Goal: Find specific page/section: Find specific page/section

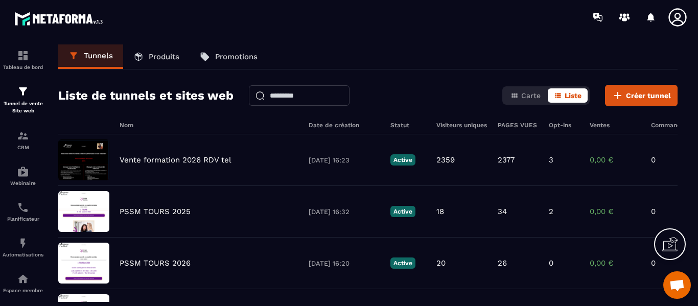
scroll to position [3820, 0]
click at [24, 136] on img at bounding box center [23, 136] width 12 height 12
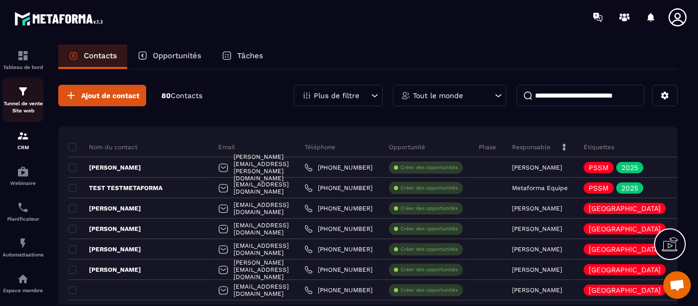
click at [28, 95] on img at bounding box center [23, 91] width 12 height 12
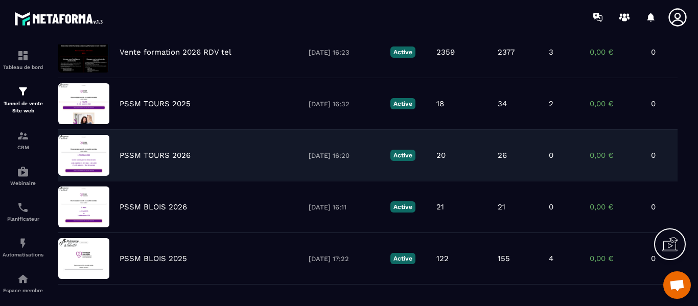
scroll to position [136, 0]
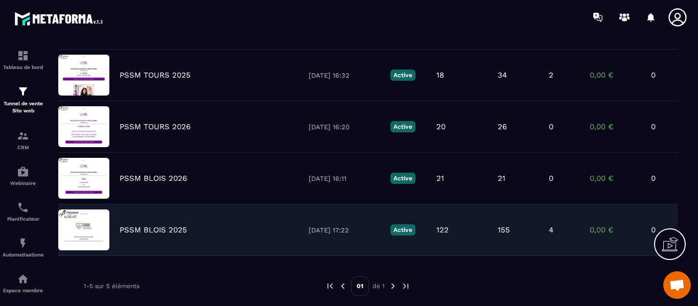
click at [221, 225] on div "PSSM BLOIS 2025 [DATE] 17:22 Active 122 155 4 0,00 € 0" at bounding box center [367, 230] width 619 height 52
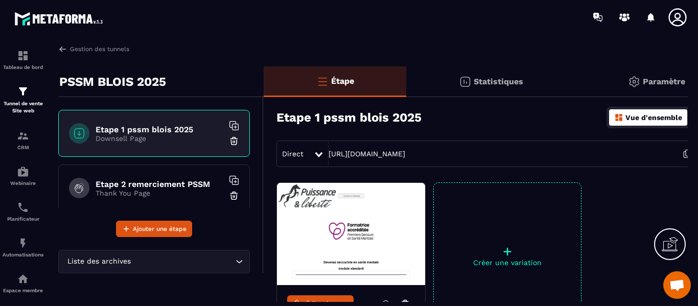
click at [502, 87] on div "Statistiques" at bounding box center [490, 81] width 169 height 31
